Goal: Task Accomplishment & Management: Use online tool/utility

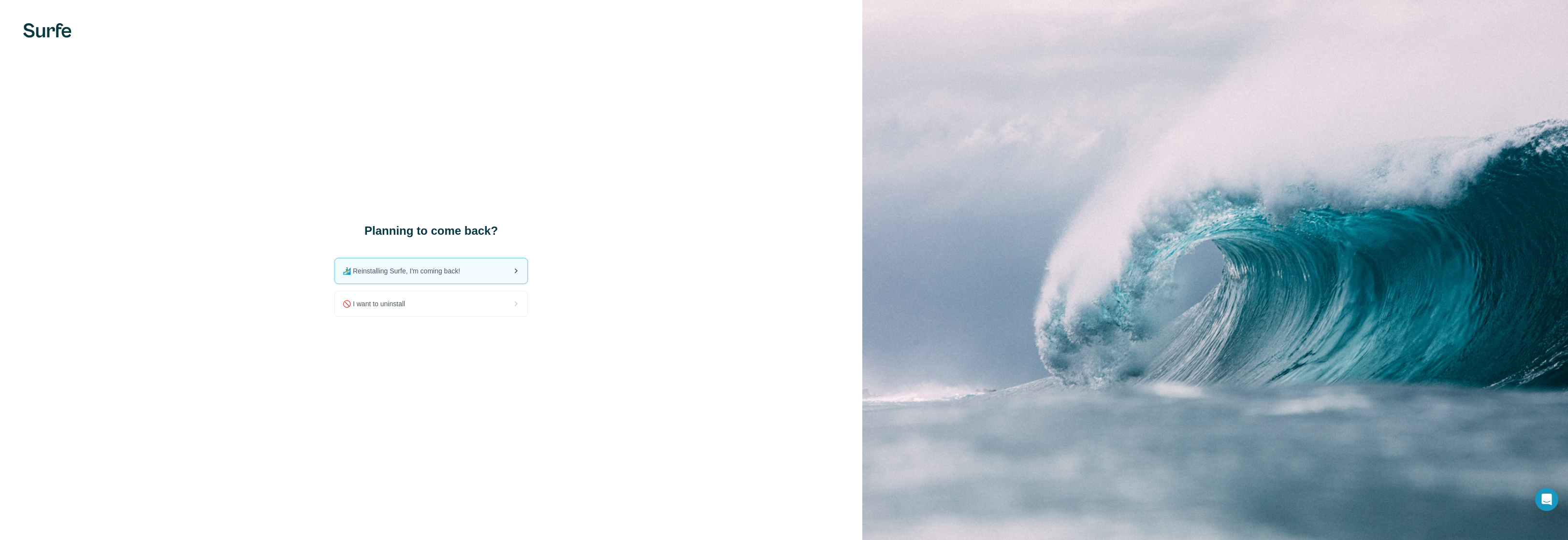
click at [385, 271] on span "🏄🏻‍♂️ Reinstalling Surfe, I'm coming back!" at bounding box center [405, 270] width 125 height 10
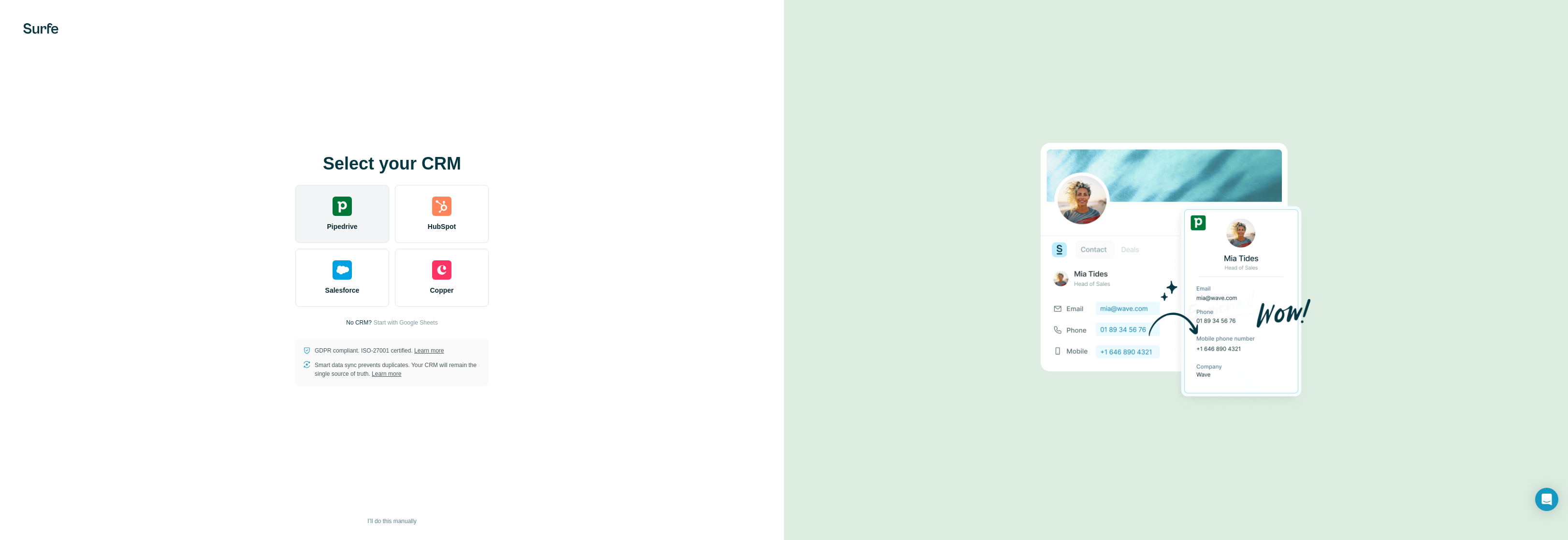
click at [342, 207] on img at bounding box center [342, 205] width 19 height 19
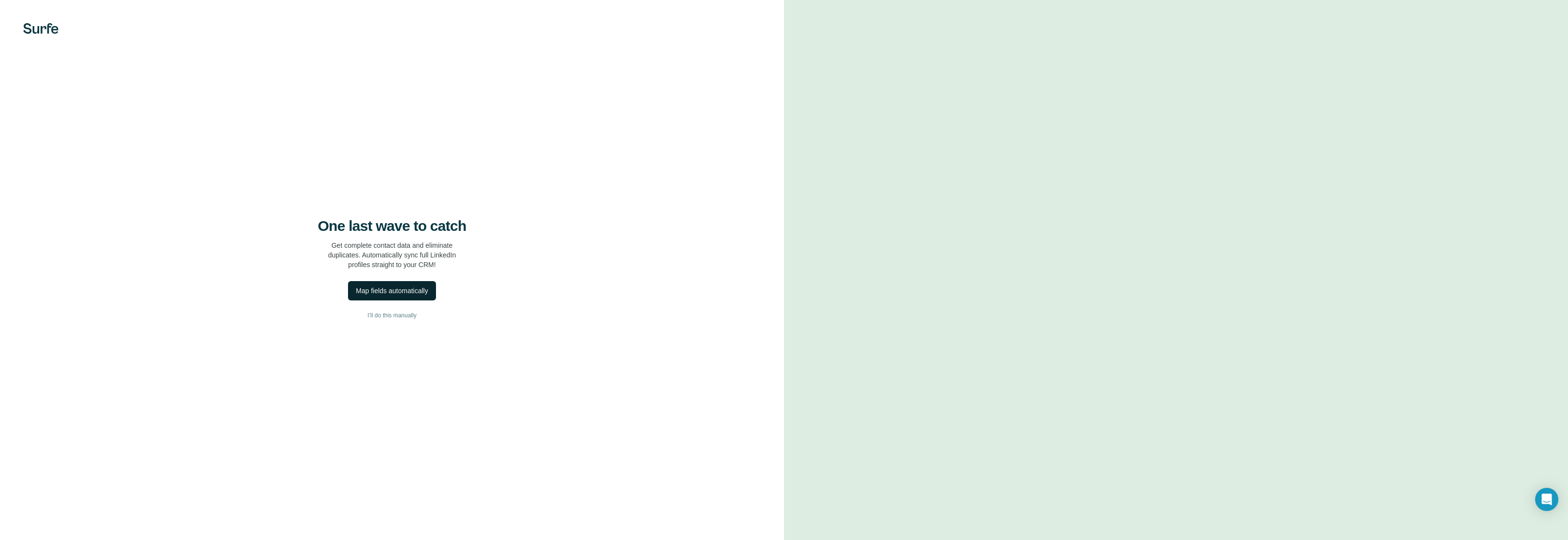
click at [375, 291] on div "Map fields automatically" at bounding box center [392, 290] width 72 height 10
click at [160, 469] on span "Close" at bounding box center [158, 473] width 17 height 10
click at [151, 512] on span "Dismiss" at bounding box center [158, 516] width 24 height 10
click at [395, 317] on span "I’ll do this manually" at bounding box center [392, 316] width 49 height 9
